Goal: Task Accomplishment & Management: Manage account settings

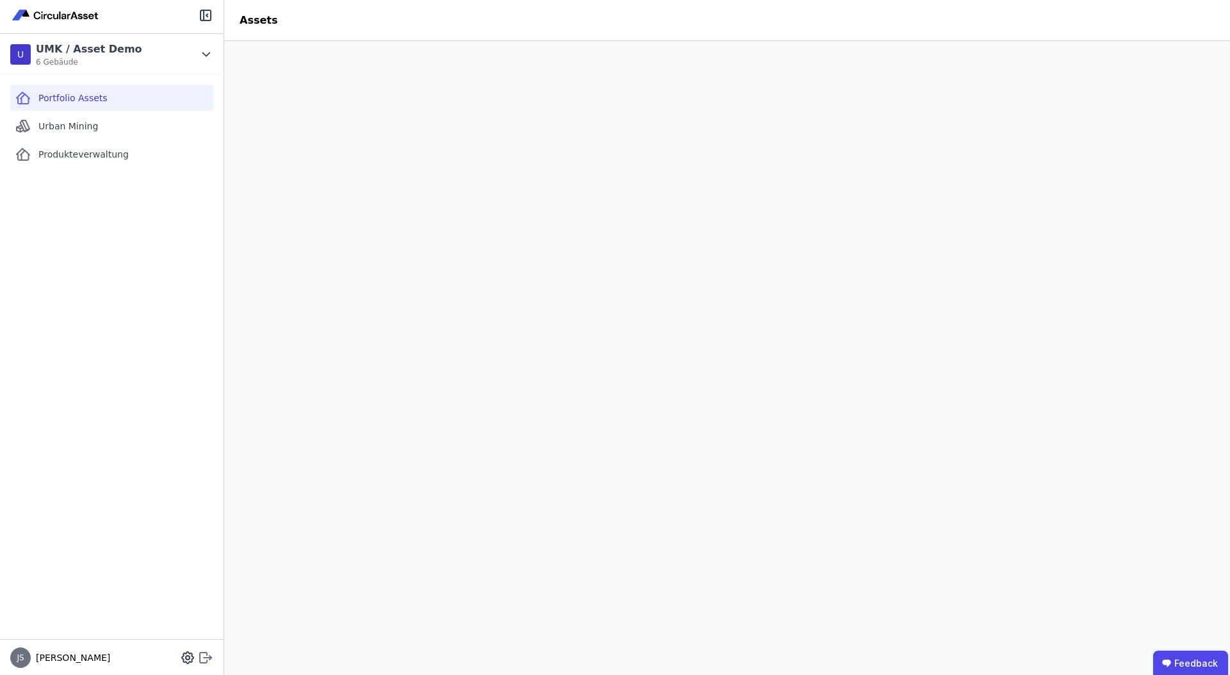
click at [200, 663] on icon at bounding box center [203, 658] width 7 height 10
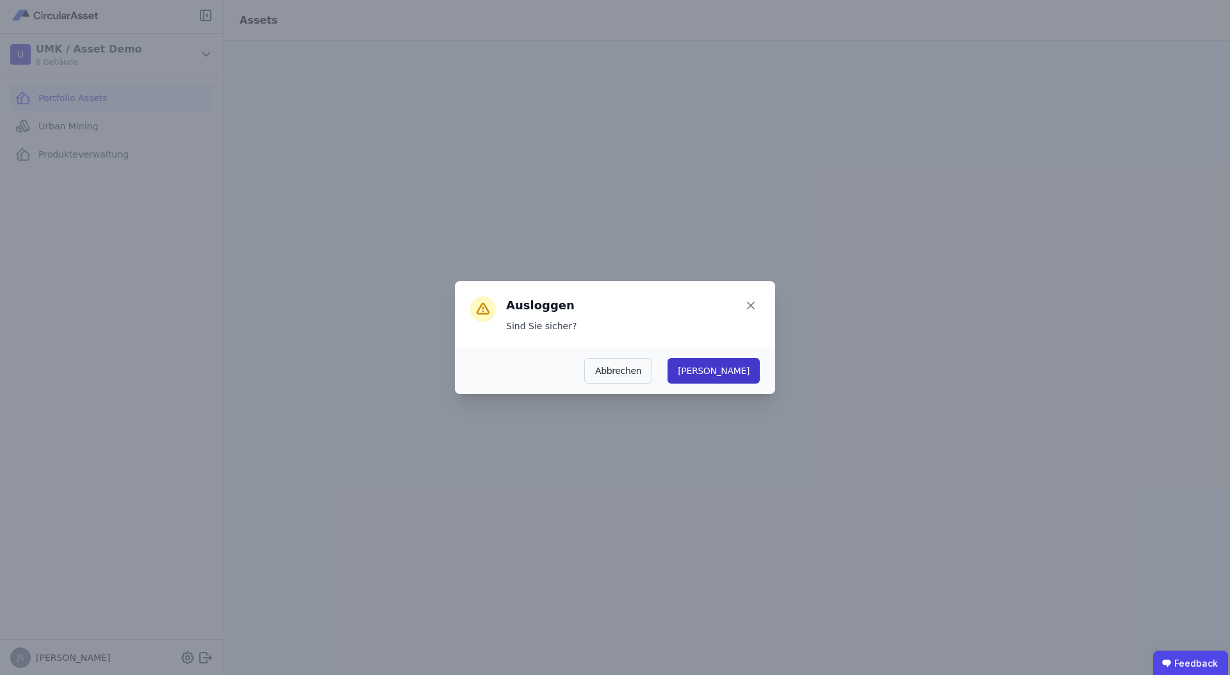
click at [753, 372] on button "Ja" at bounding box center [713, 371] width 92 height 26
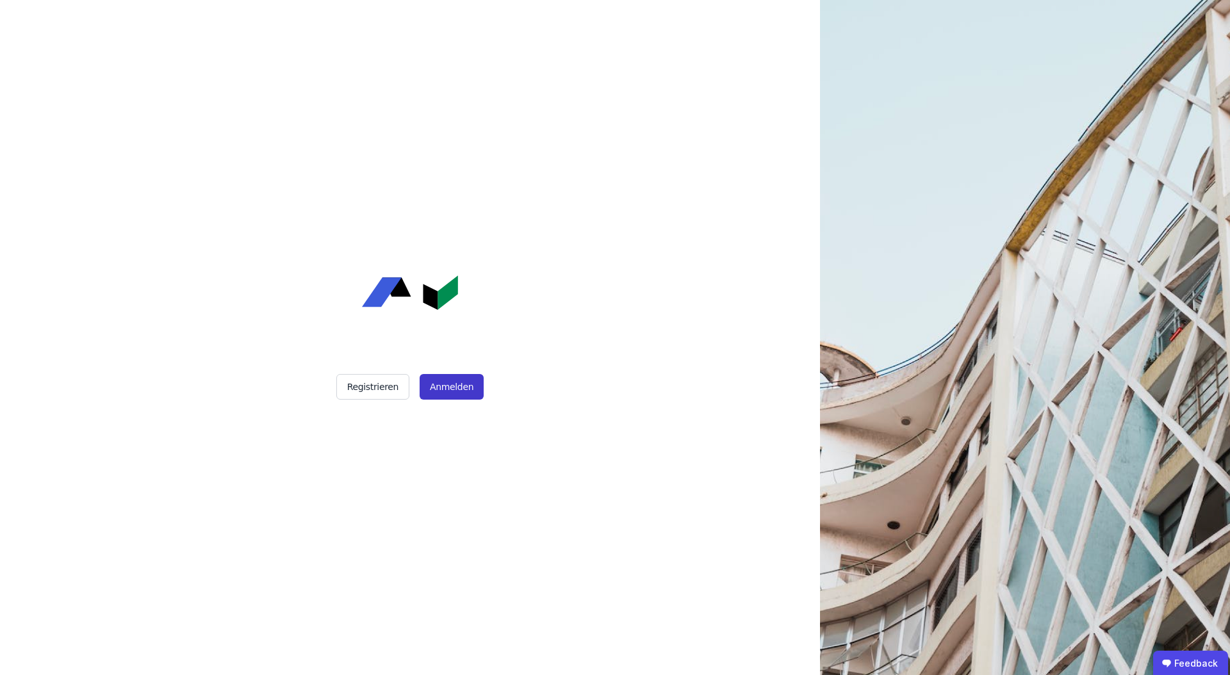
click at [455, 384] on button "Anmelden" at bounding box center [452, 387] width 64 height 26
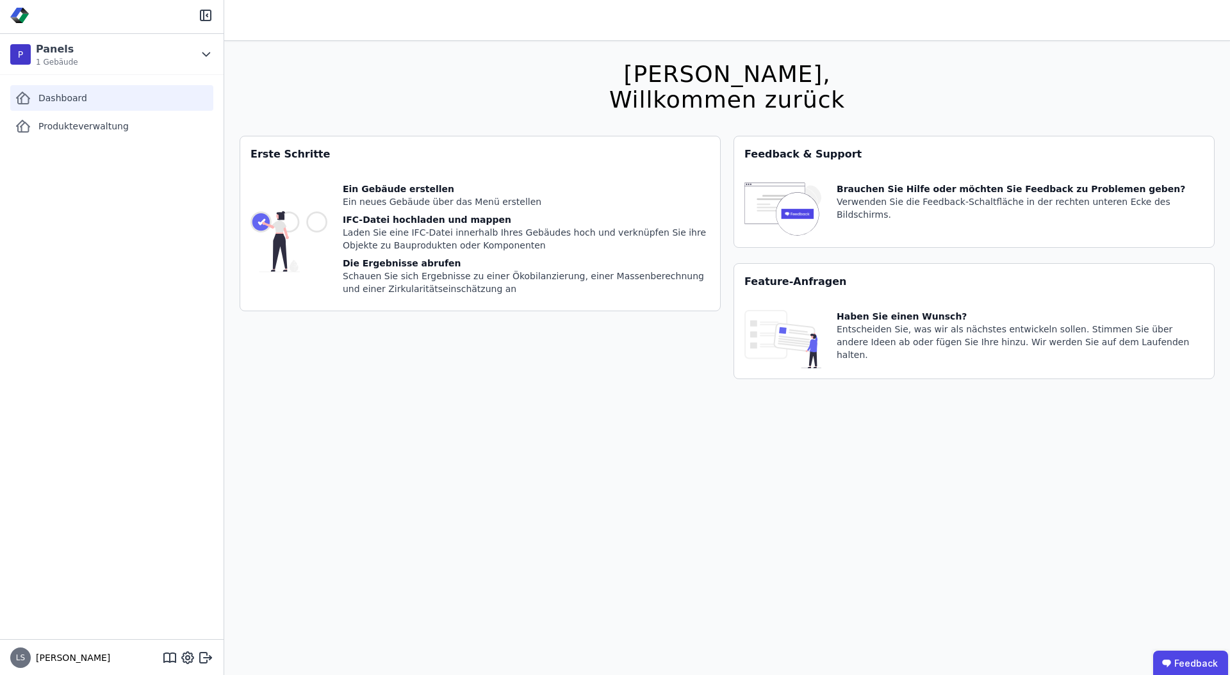
click at [57, 99] on span "Dashboard" at bounding box center [62, 98] width 49 height 13
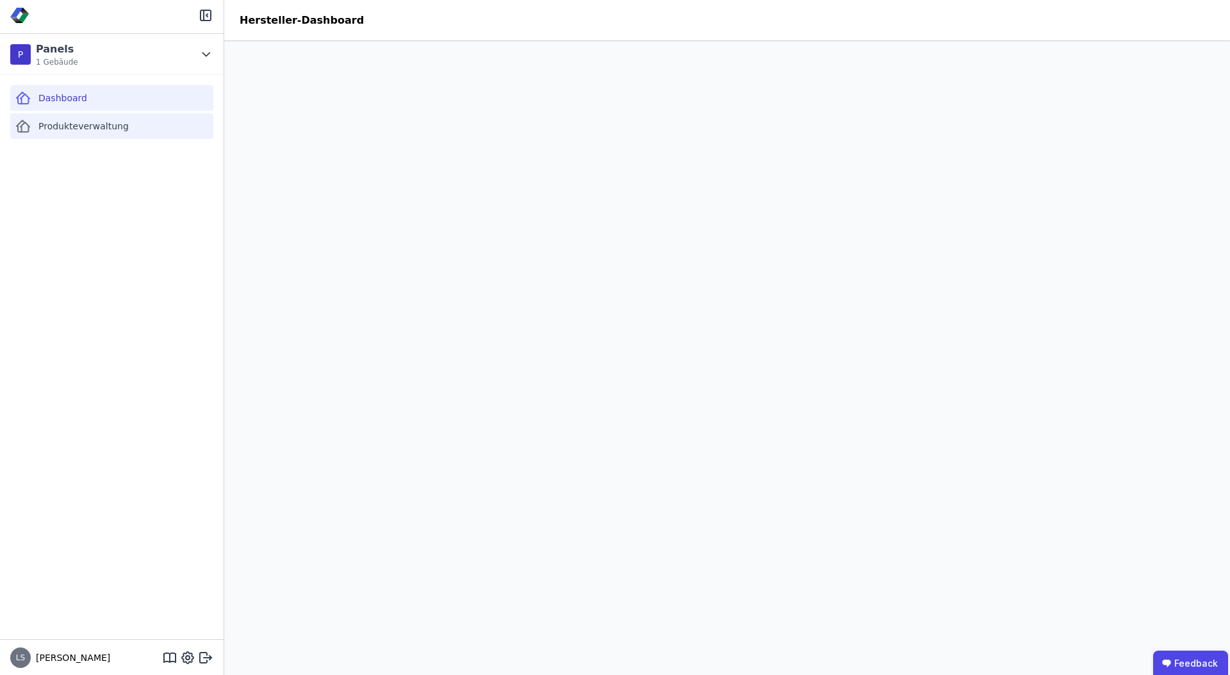
click at [104, 120] on span "Produkteverwaltung" at bounding box center [83, 126] width 90 height 13
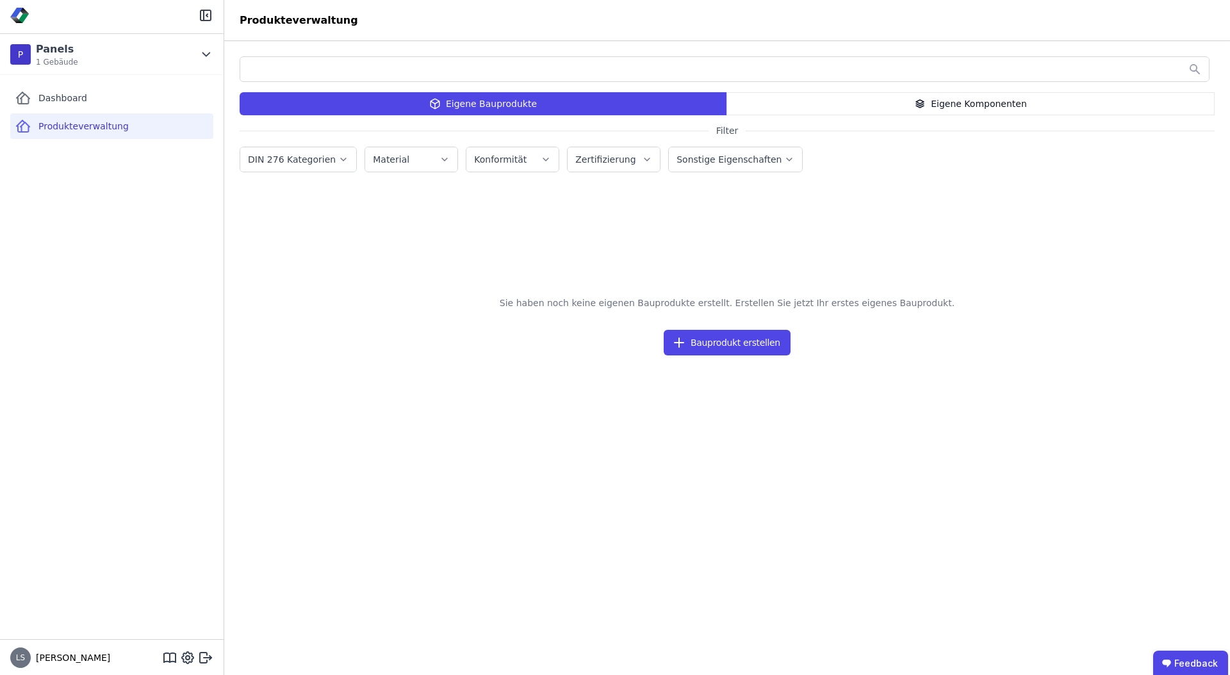
click at [934, 108] on div "Eigene Komponenten" at bounding box center [970, 103] width 488 height 23
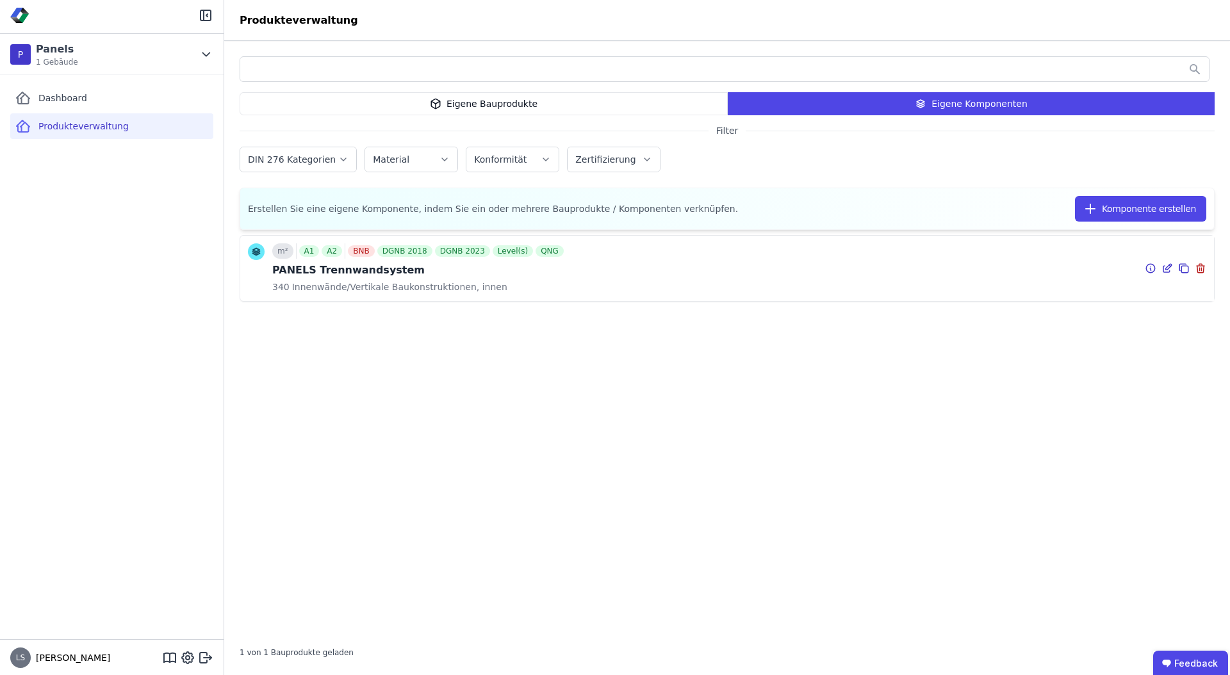
click at [481, 283] on span "Innenwände/Vertikale Baukonstruktionen, innen" at bounding box center [399, 287] width 218 height 13
click at [1147, 269] on icon at bounding box center [1151, 268] width 12 height 15
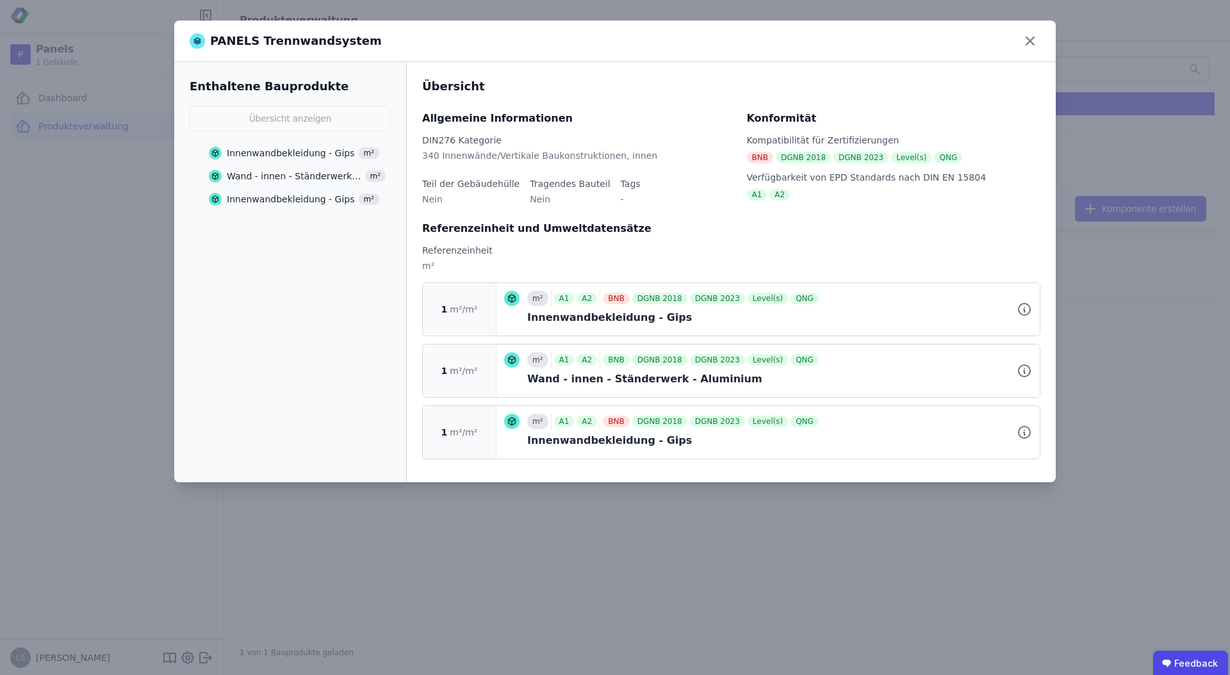
click at [705, 540] on div "PANELS Trennwandsystem Enthaltene Bauprodukte Übersicht anzeigen Innenwandbekle…" at bounding box center [615, 337] width 1230 height 675
click at [1028, 37] on icon at bounding box center [1030, 41] width 20 height 20
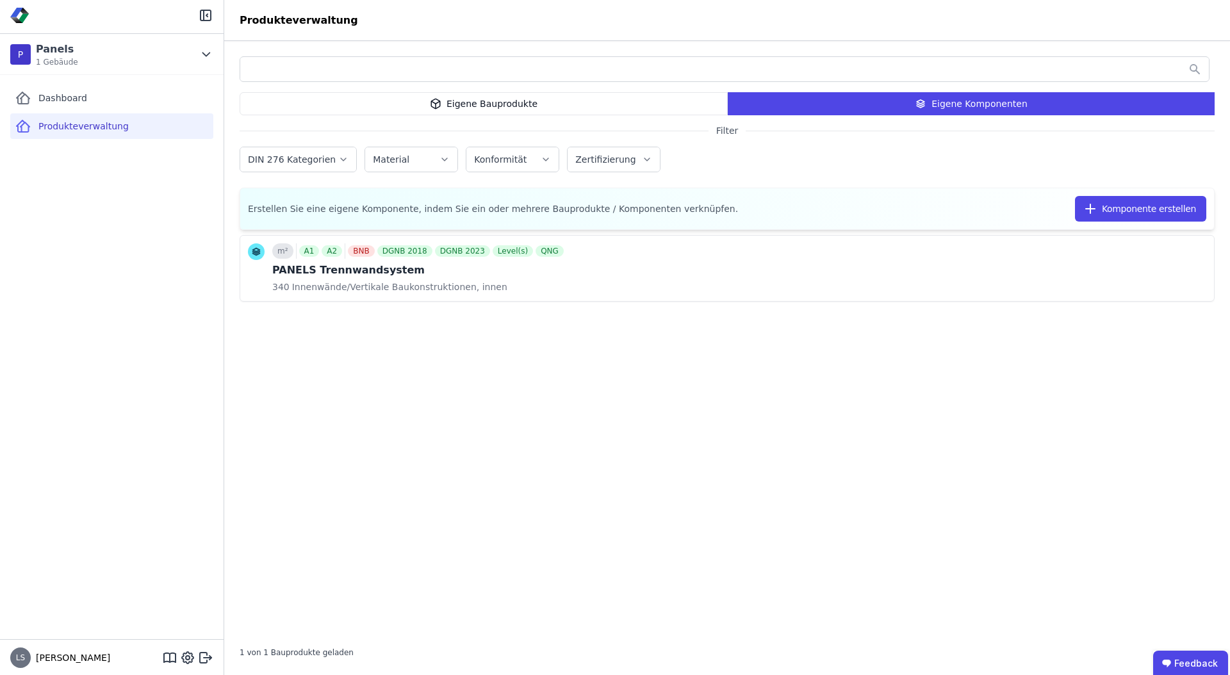
click at [467, 101] on div "Eigene Bauprodukte" at bounding box center [484, 103] width 488 height 23
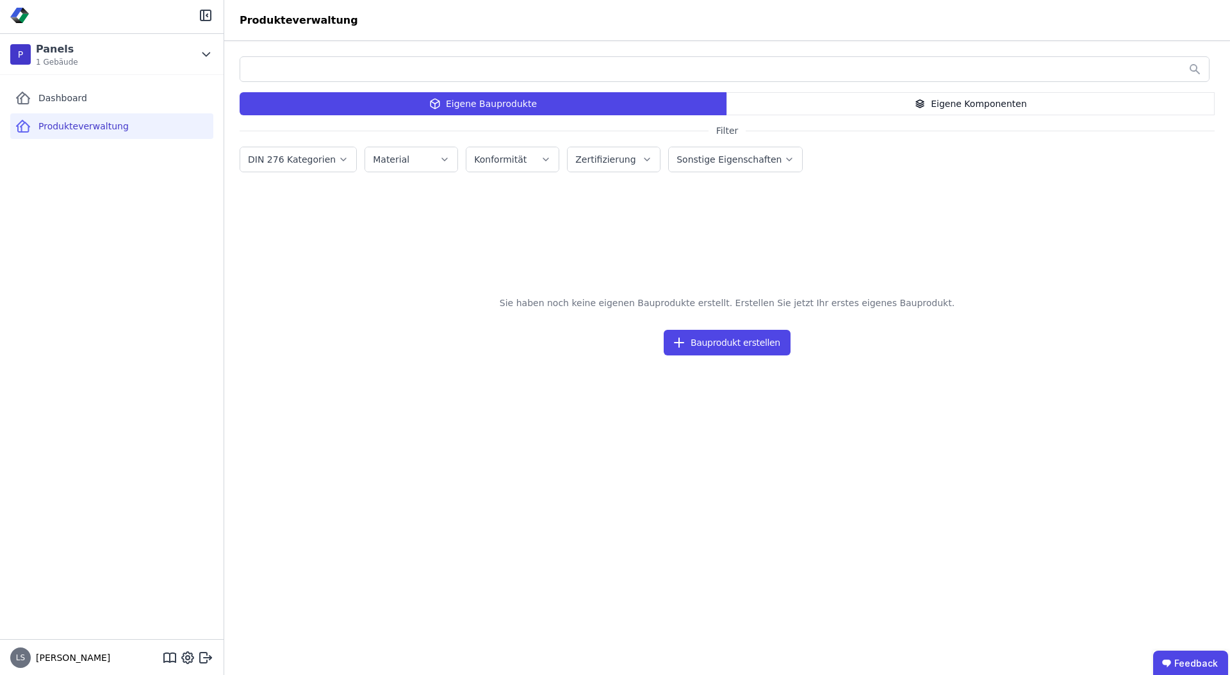
click at [777, 101] on div "Eigene Komponenten" at bounding box center [970, 103] width 488 height 23
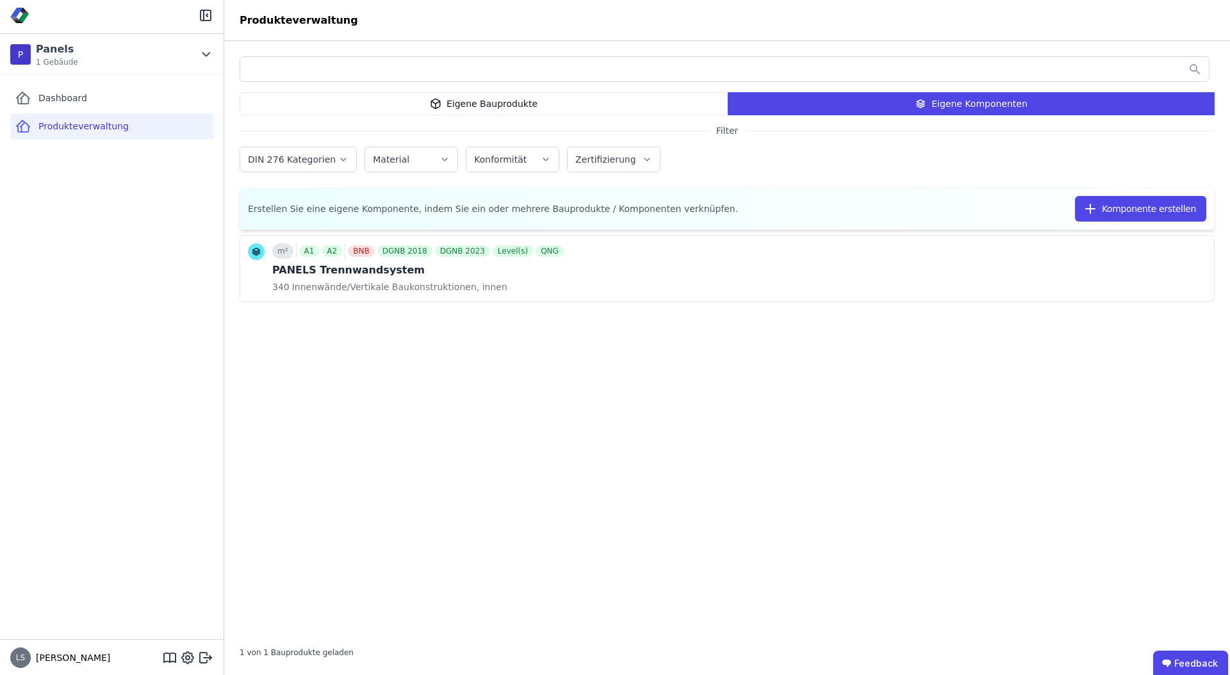
click at [612, 106] on div "Eigene Bauprodukte" at bounding box center [484, 103] width 488 height 23
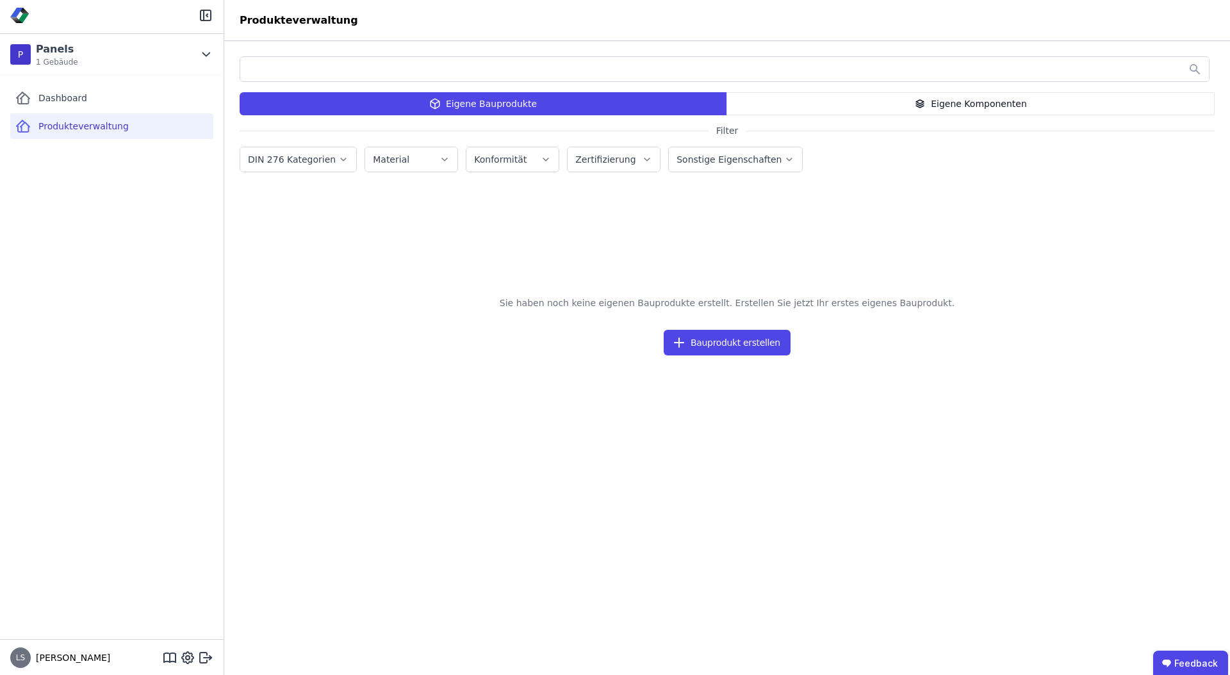
click at [810, 110] on div "Eigene Komponenten" at bounding box center [970, 103] width 488 height 23
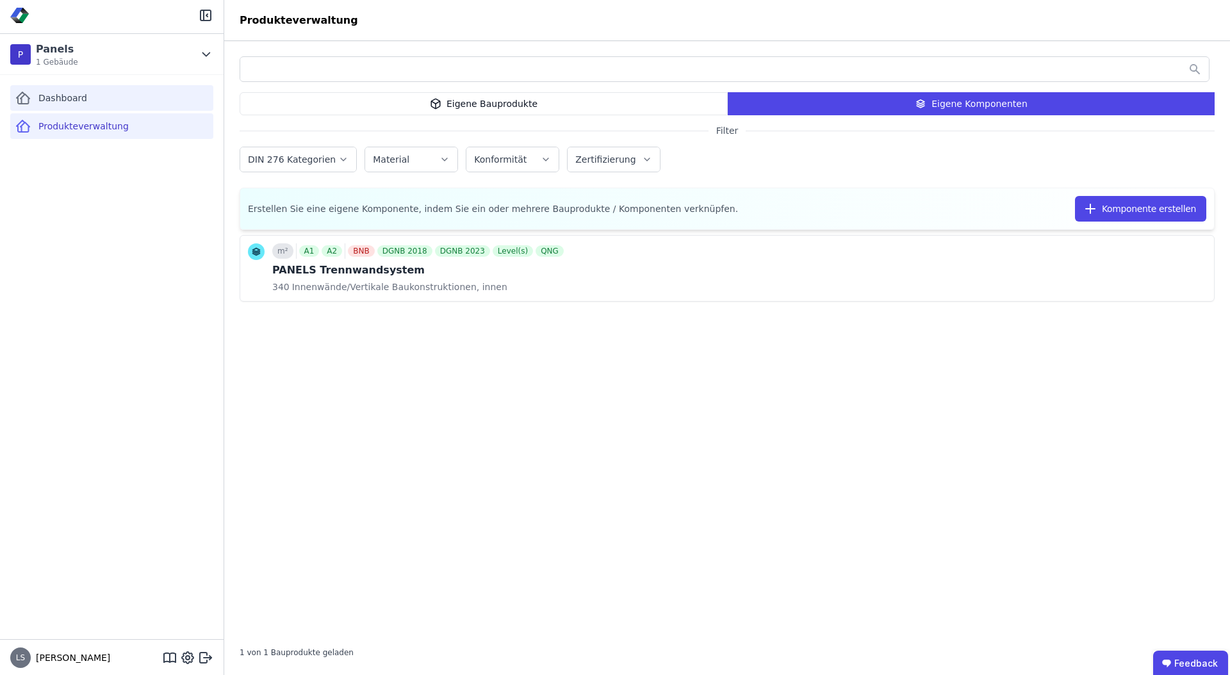
click at [62, 88] on div "Dashboard" at bounding box center [111, 98] width 203 height 26
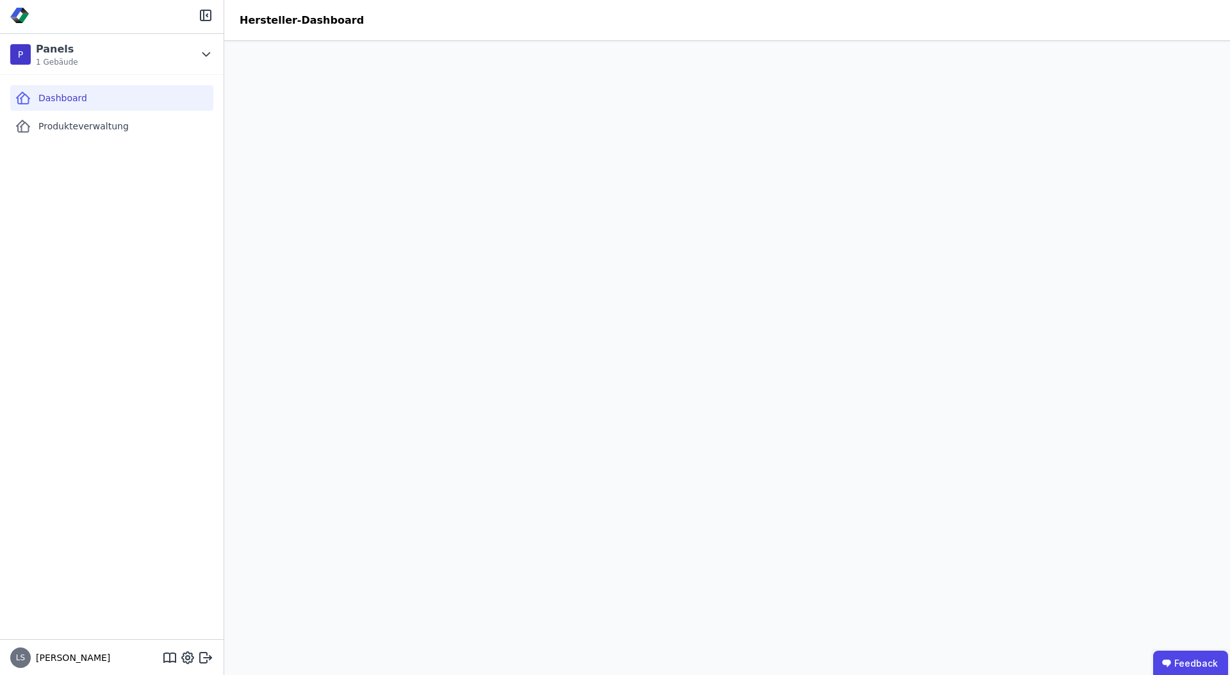
click at [129, 361] on div "Dashboard Produkteverwaltung" at bounding box center [112, 357] width 224 height 564
click at [345, 37] on header "Hersteller-Dashboard" at bounding box center [727, 20] width 1006 height 41
click at [144, 124] on div "Produkteverwaltung" at bounding box center [111, 126] width 203 height 26
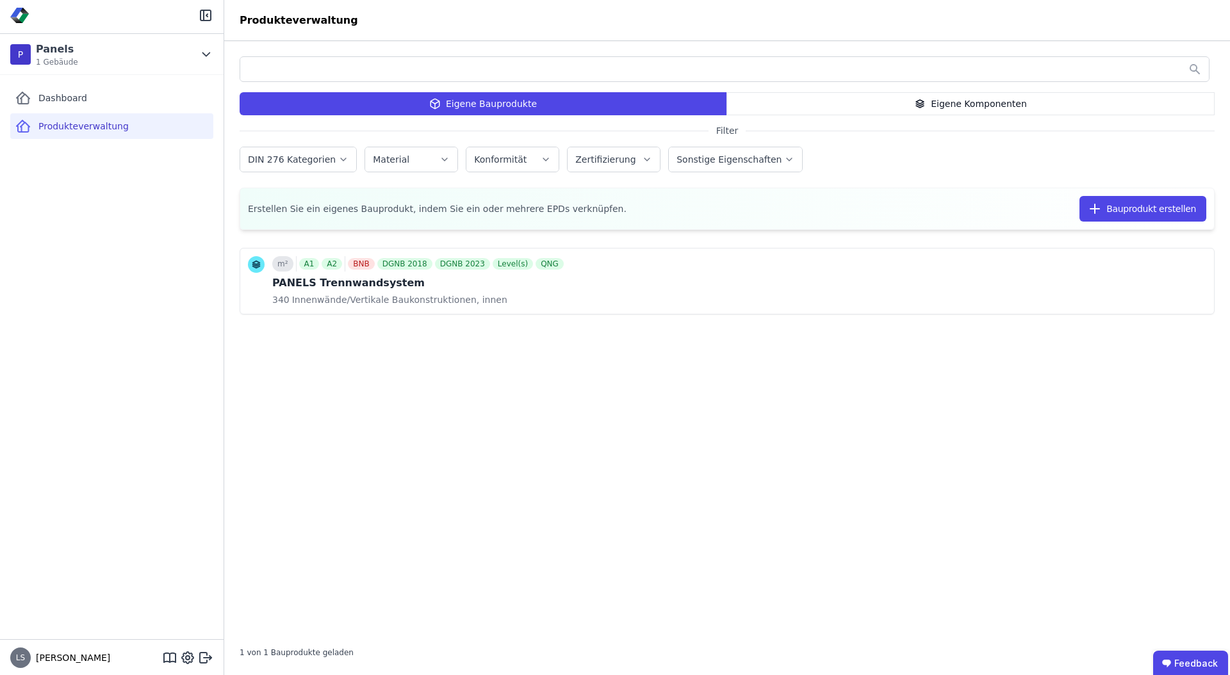
click at [947, 100] on div "Eigene Komponenten" at bounding box center [970, 103] width 488 height 23
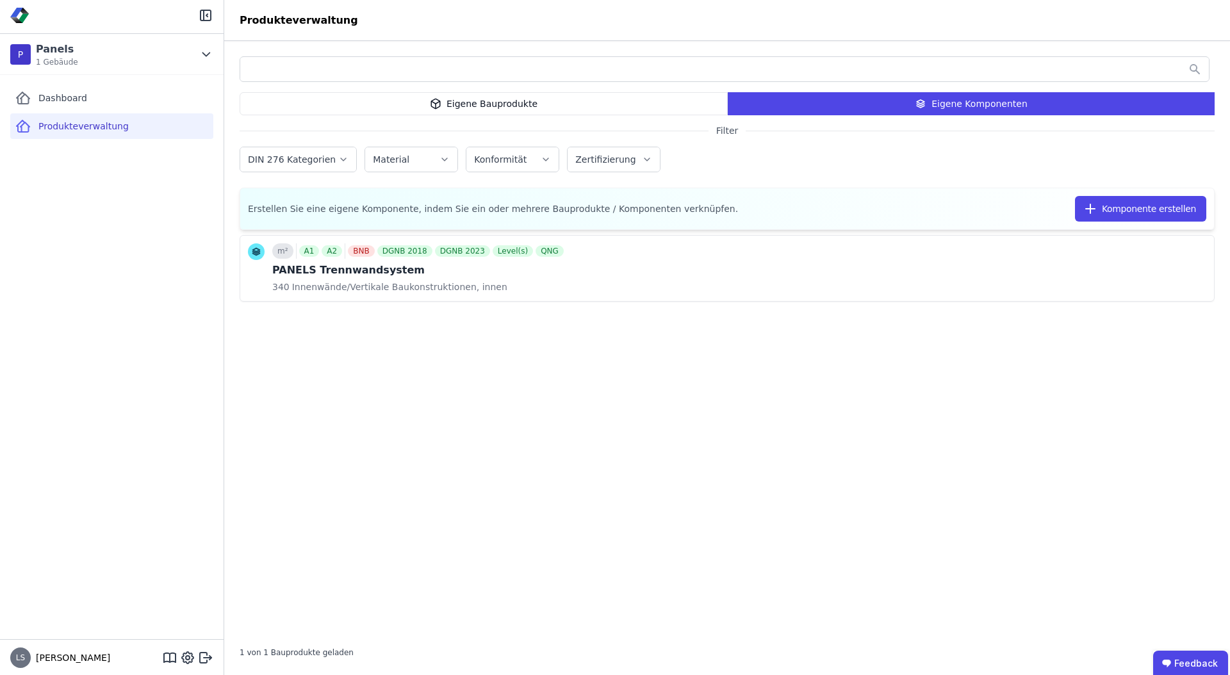
click at [653, 106] on div "Eigene Bauprodukte" at bounding box center [484, 103] width 488 height 23
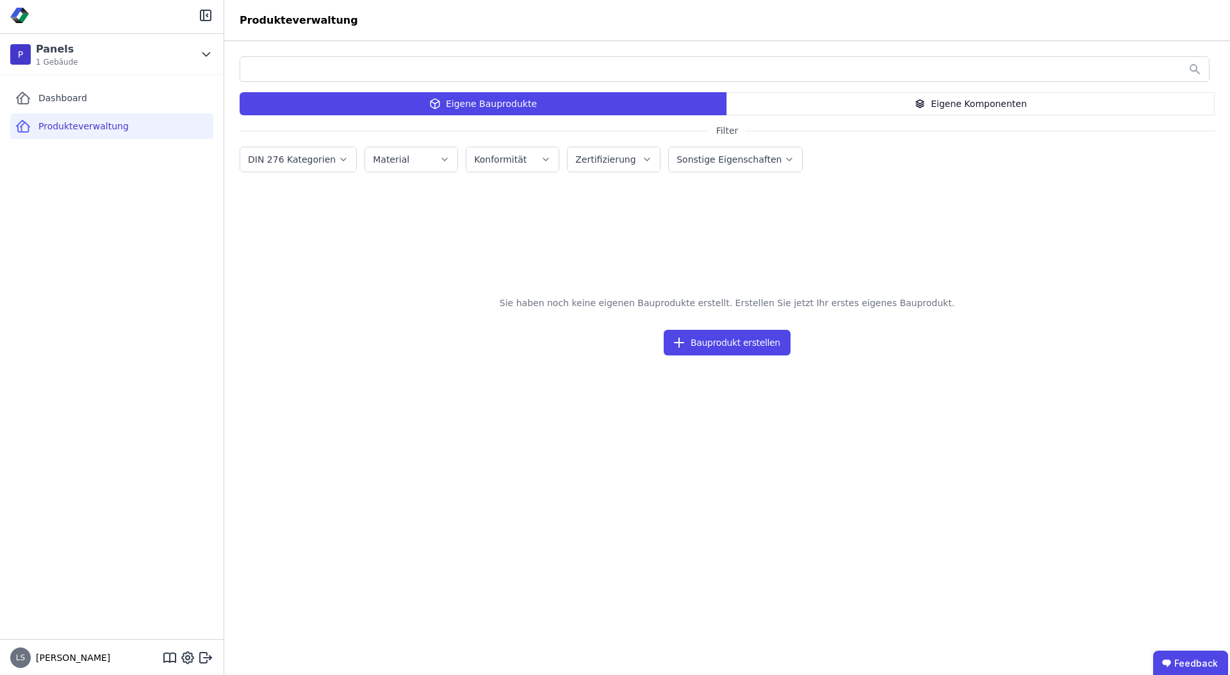
click at [880, 101] on div "Eigene Komponenten" at bounding box center [970, 103] width 488 height 23
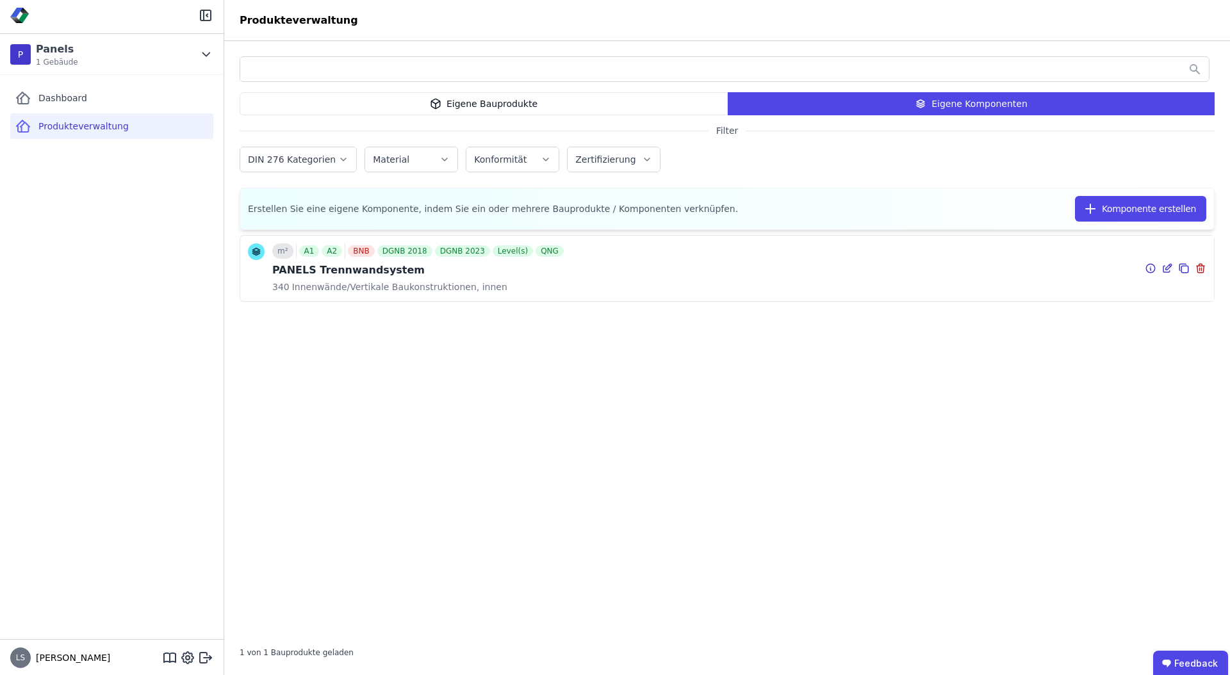
click at [1149, 270] on icon at bounding box center [1151, 268] width 12 height 15
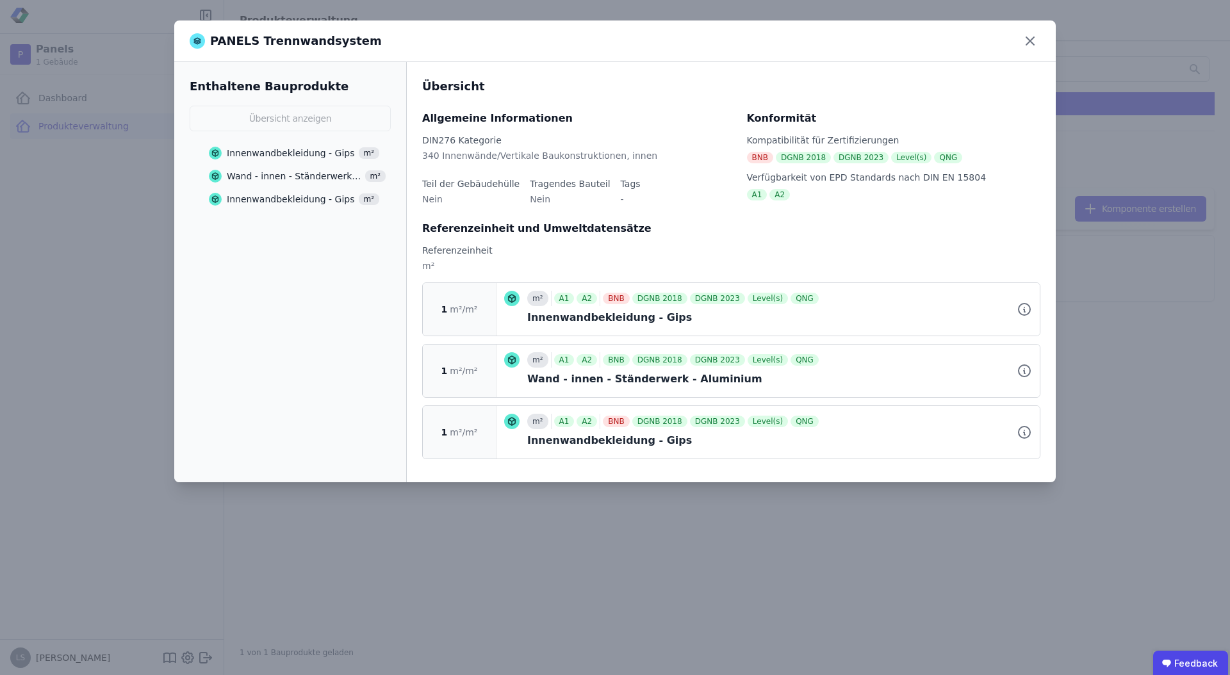
click at [304, 145] on div "Innenwandbekleidung - Gips m²" at bounding box center [294, 153] width 170 height 23
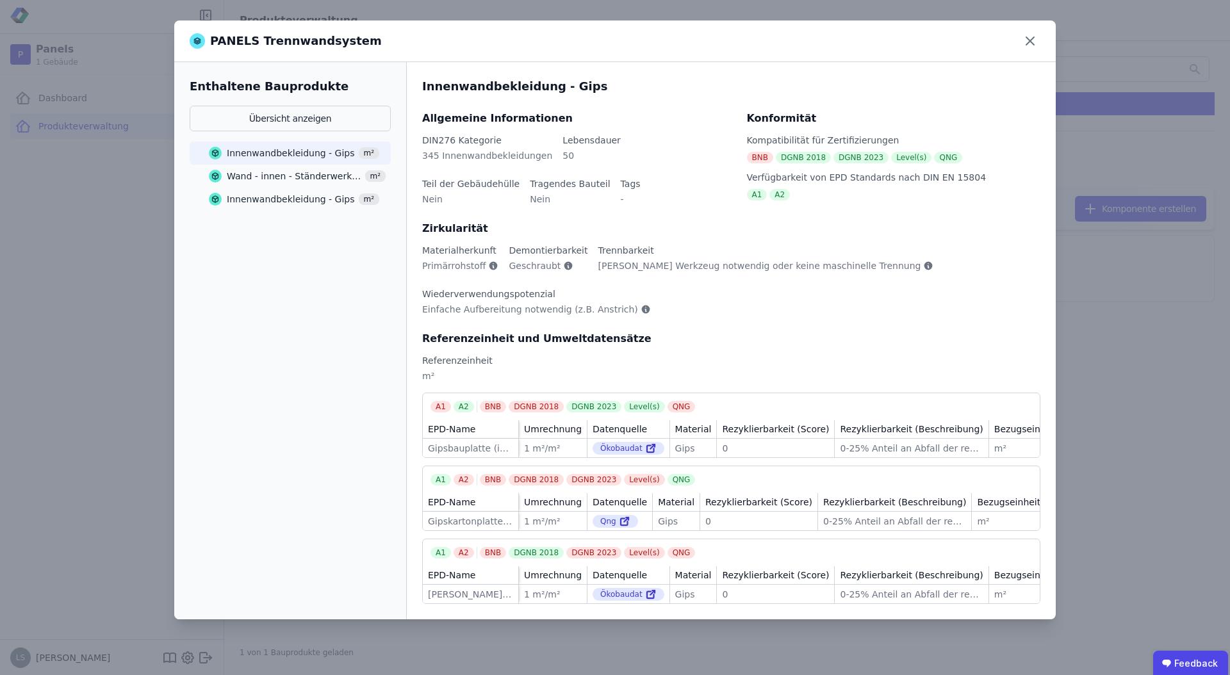
click at [294, 171] on div "Wand - innen - Ständerwerk - Aluminium" at bounding box center [294, 176] width 135 height 13
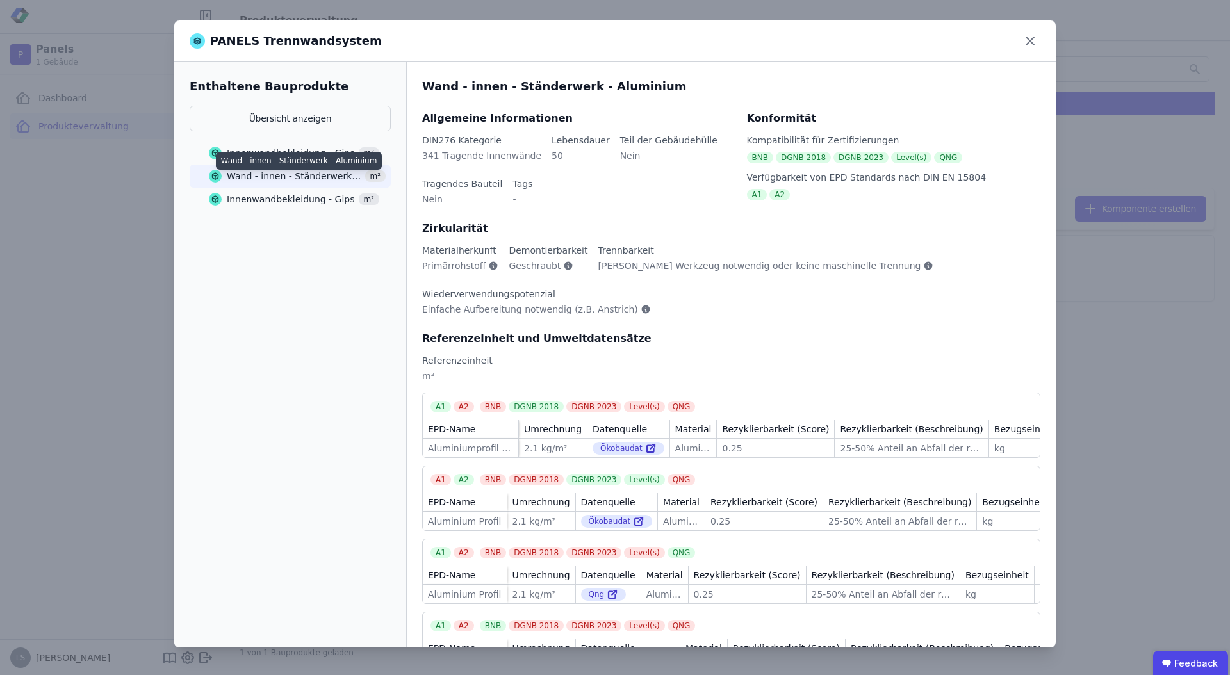
click at [290, 190] on div "Innenwandbekleidung - Gips m²" at bounding box center [294, 199] width 170 height 23
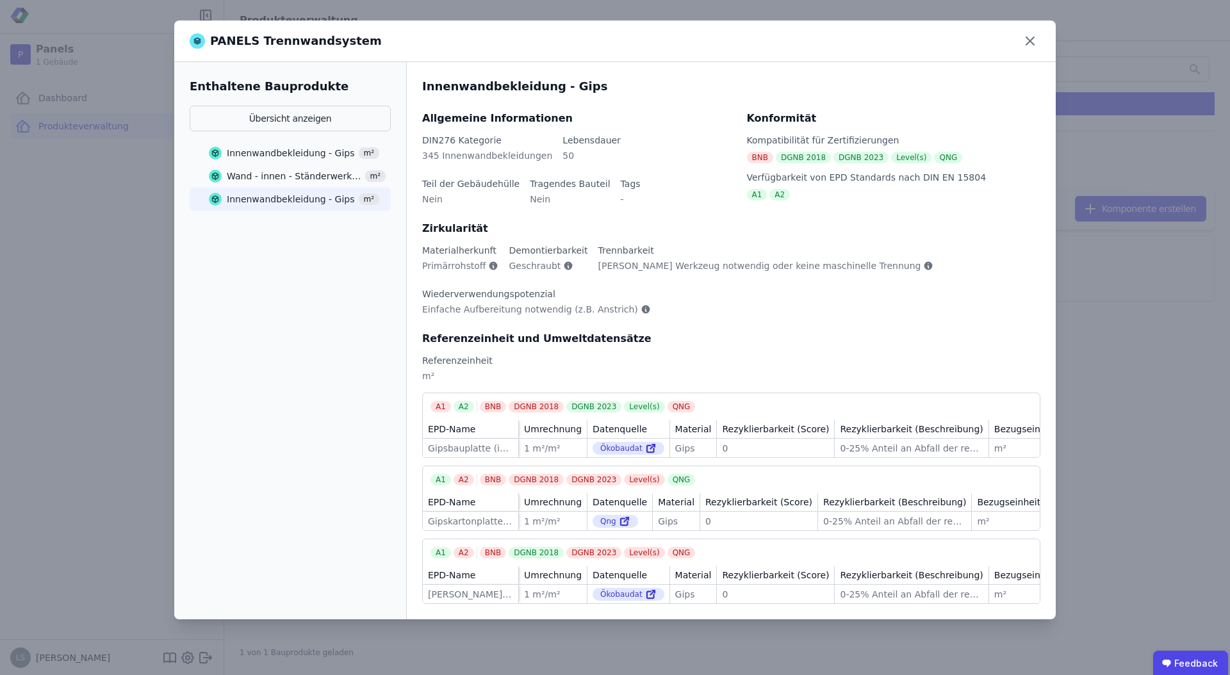
click at [295, 155] on div "Innenwandbekleidung - Gips" at bounding box center [291, 153] width 128 height 13
click at [271, 142] on div "Innenwandbekleidung - Gips m²" at bounding box center [294, 153] width 170 height 23
click at [50, 305] on div "PANELS Trennwandsystem Enthaltene Bauprodukte Übersicht anzeigen Innenwandbekle…" at bounding box center [615, 337] width 1230 height 675
click at [1035, 35] on icon at bounding box center [1030, 41] width 20 height 20
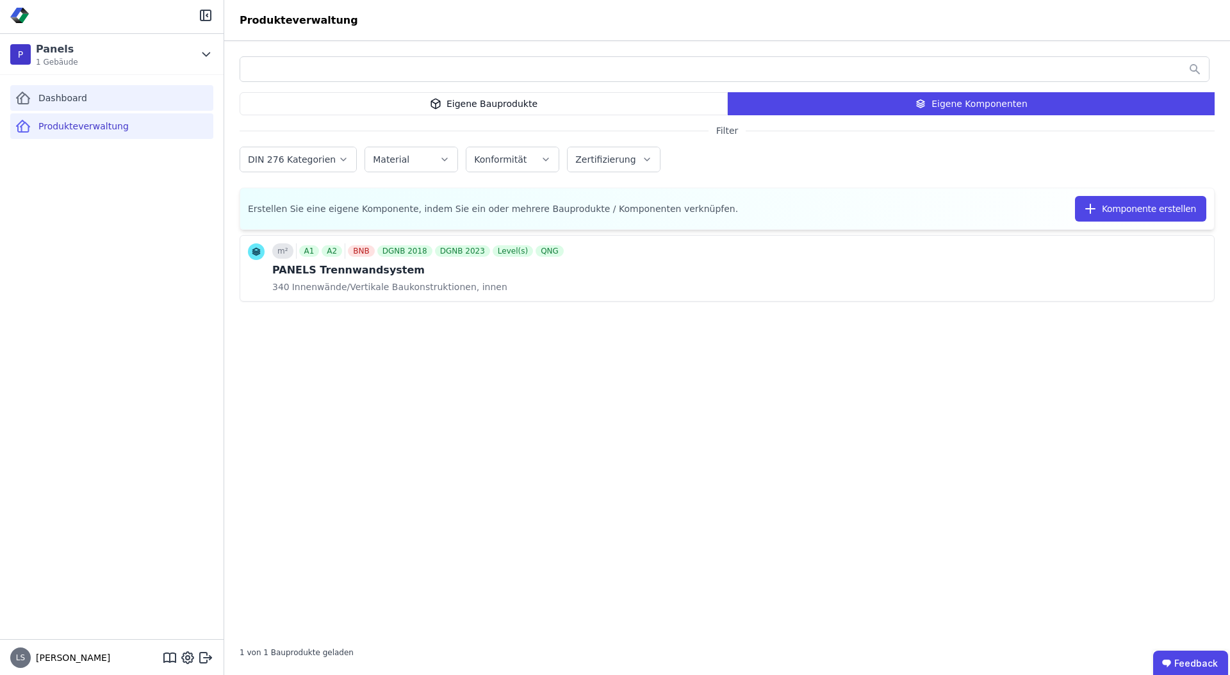
click at [102, 99] on div "Dashboard" at bounding box center [111, 98] width 203 height 26
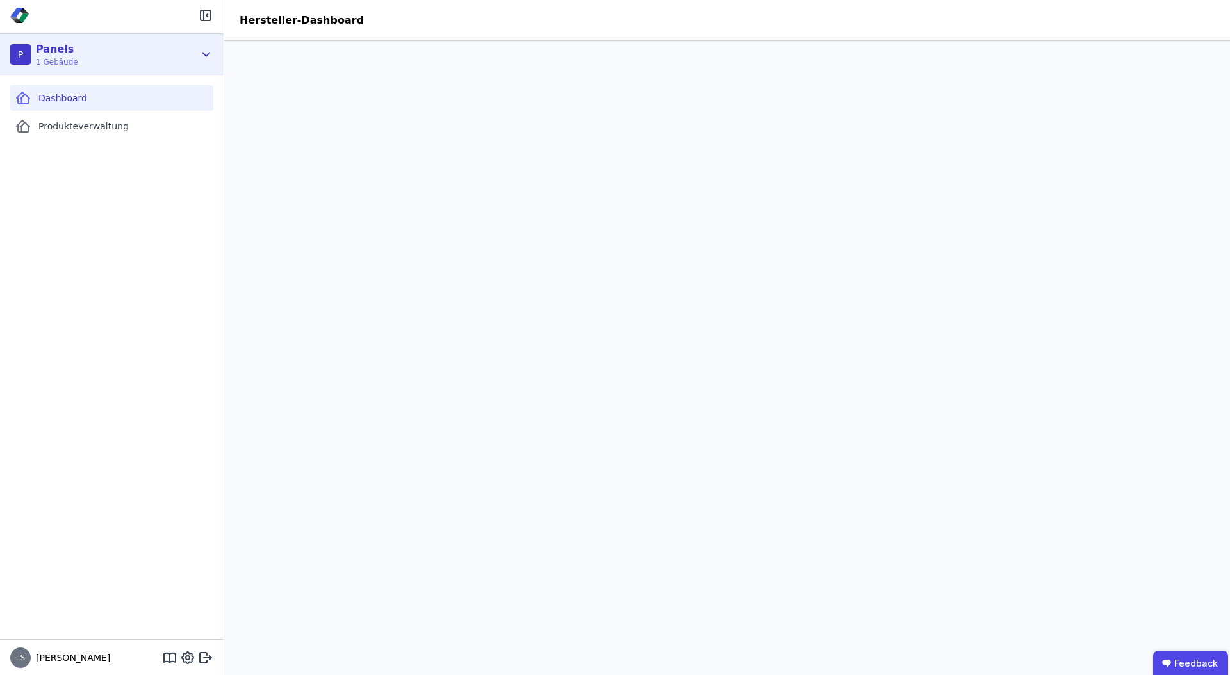
click at [201, 53] on icon at bounding box center [206, 54] width 14 height 15
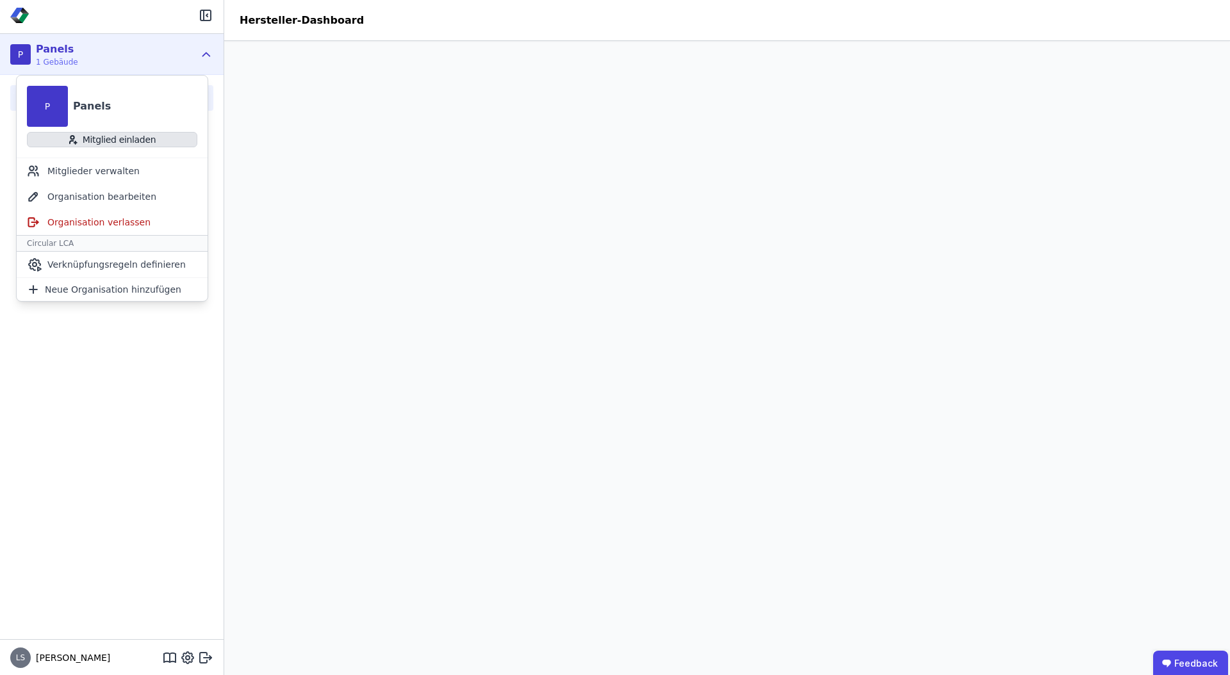
click at [118, 137] on button "Mitglied einladen" at bounding box center [112, 139] width 170 height 15
select select "*"
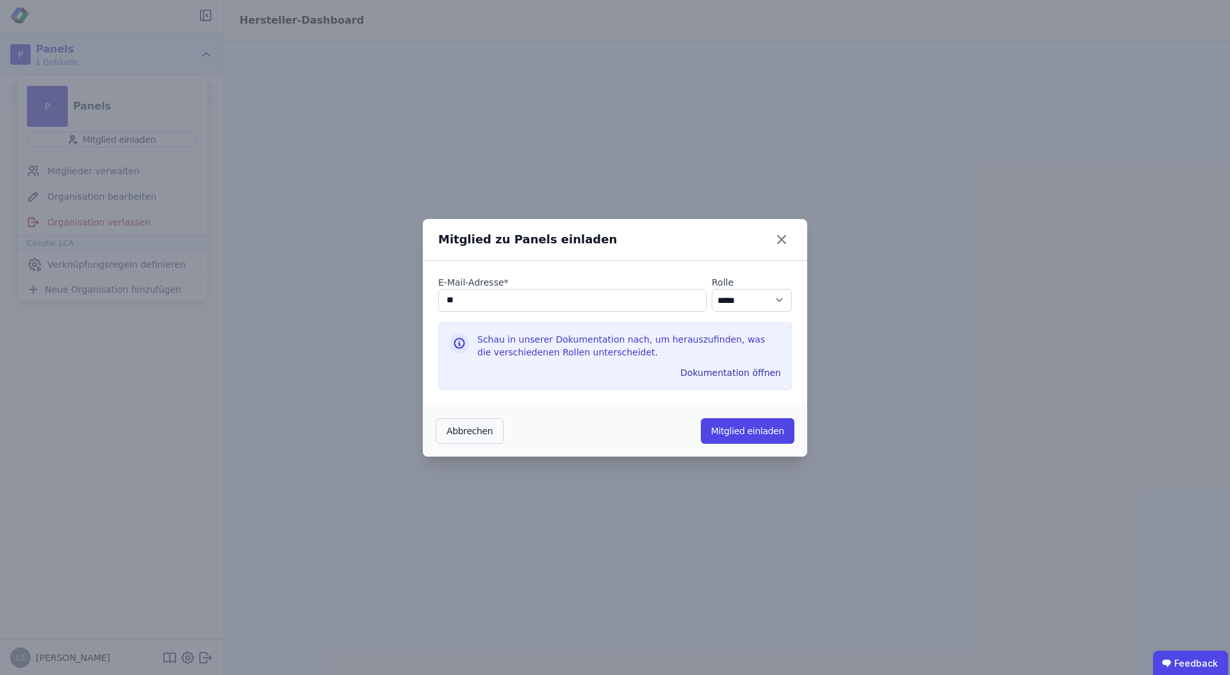
type input "*"
click at [578, 309] on input "email" at bounding box center [572, 300] width 268 height 23
paste input "**********"
type input "**********"
click at [727, 294] on select "********* ***** ****" at bounding box center [752, 300] width 80 height 23
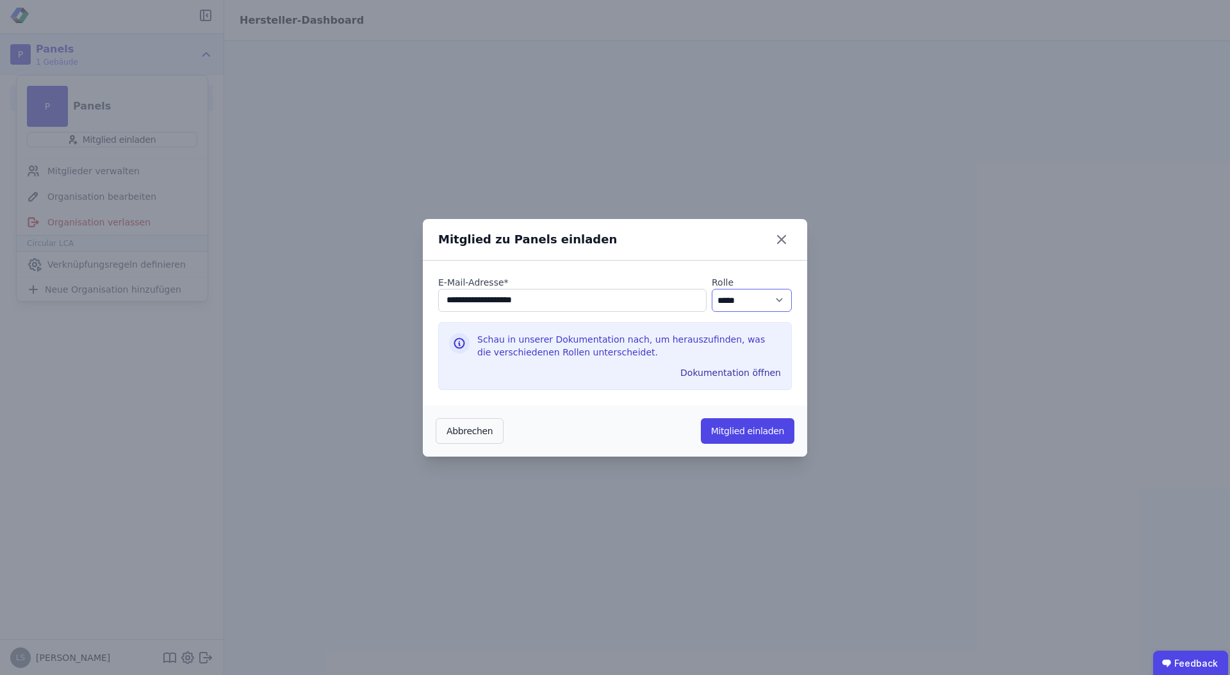
select select "*"
click at [712, 289] on select "********* ***** ****" at bounding box center [752, 300] width 80 height 23
click at [734, 428] on button "Mitglied einladen" at bounding box center [748, 431] width 94 height 26
